Goal: Task Accomplishment & Management: Manage account settings

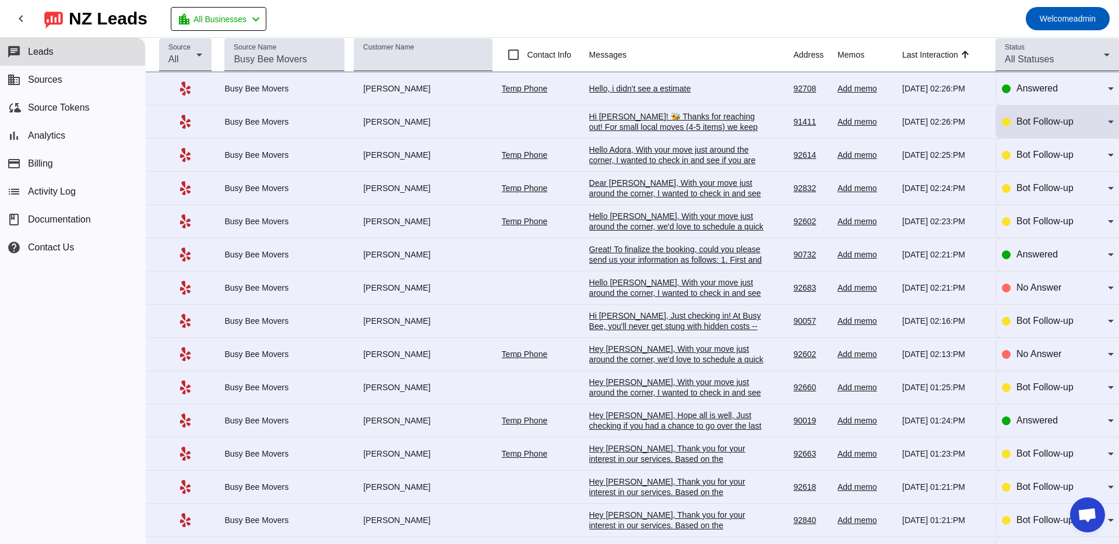
click at [1052, 123] on span "Bot Follow-up" at bounding box center [1044, 122] width 57 height 10
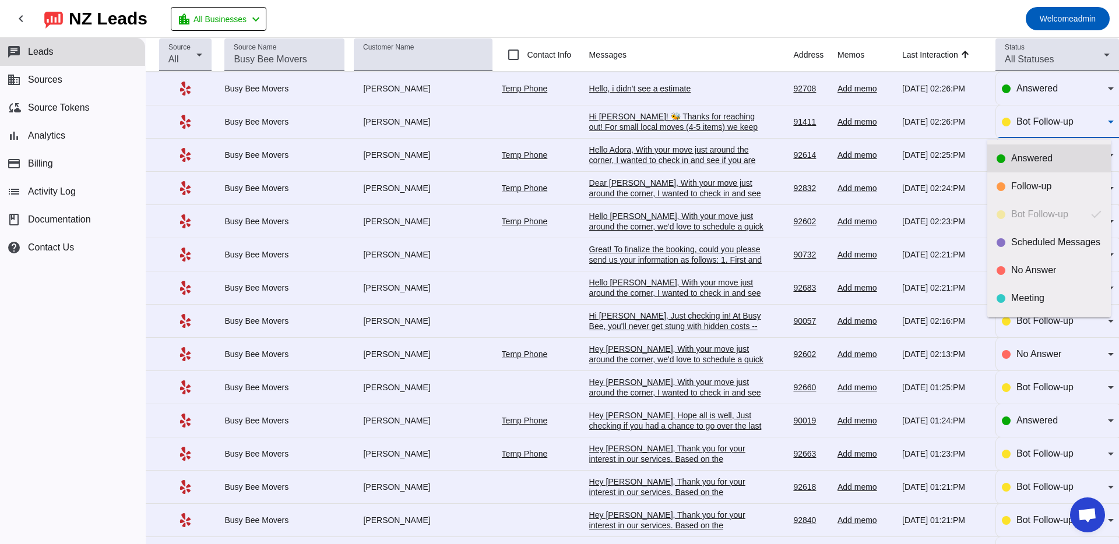
click at [1029, 161] on div "Answered" at bounding box center [1056, 159] width 90 height 12
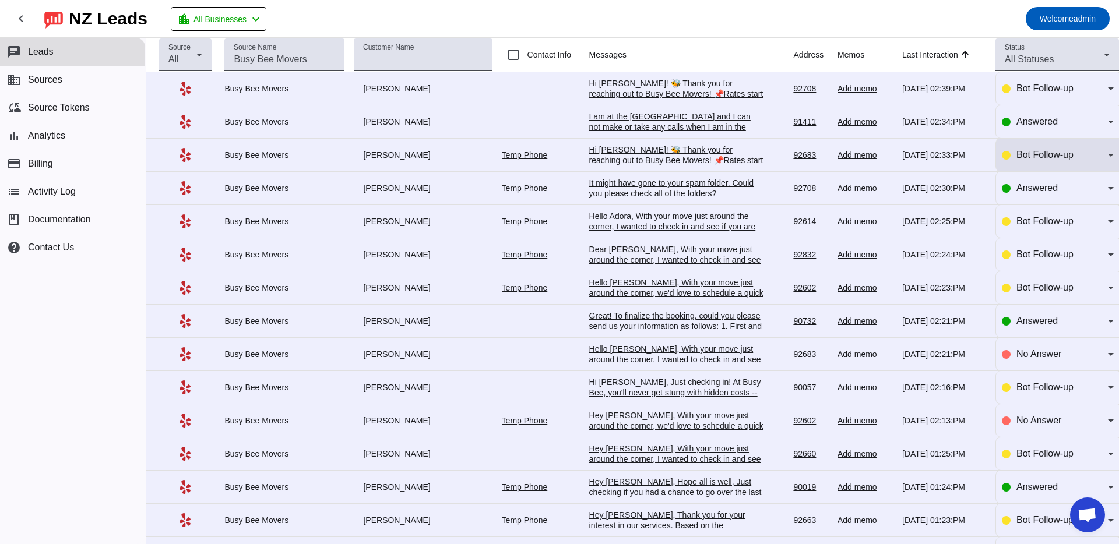
click at [1026, 159] on span "Bot Follow-up" at bounding box center [1044, 155] width 57 height 10
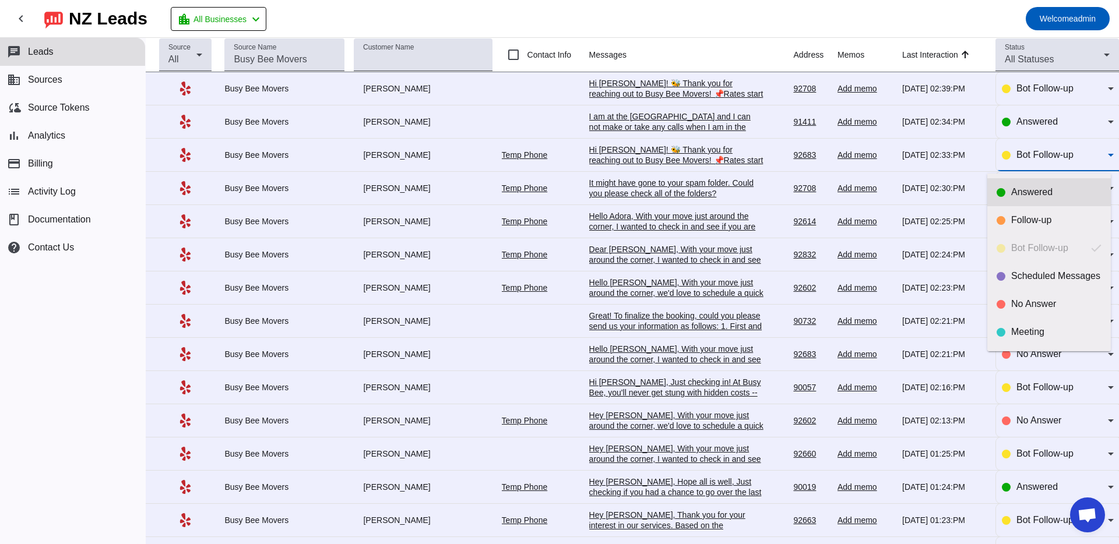
click at [1017, 190] on div "Answered" at bounding box center [1056, 193] width 90 height 12
